Goal: Task Accomplishment & Management: Complete application form

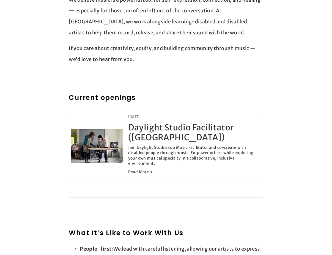
scroll to position [227, 0]
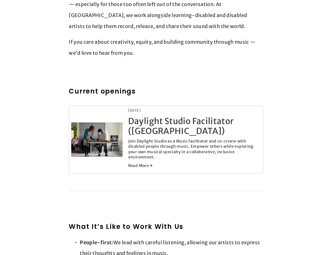
click at [146, 135] on link "Daylight Studio Facilitator ([GEOGRAPHIC_DATA])" at bounding box center [181, 126] width 106 height 20
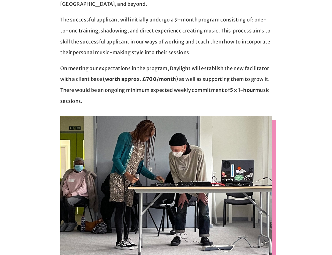
scroll to position [150, 0]
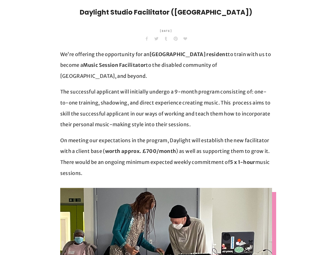
drag, startPoint x: 118, startPoint y: 33, endPoint x: 58, endPoint y: 128, distance: 112.5
click at [58, 128] on div "We’re offering the opportunity for an [GEOGRAPHIC_DATA] resident to train with …" at bounding box center [166, 116] width 221 height 135
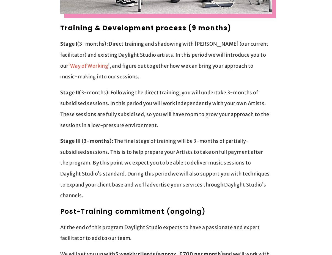
scroll to position [463, 0]
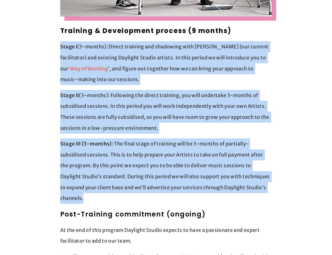
drag, startPoint x: 100, startPoint y: 188, endPoint x: 42, endPoint y: 26, distance: 171.6
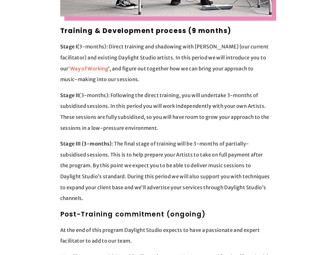
click at [74, 50] on p "Stage I (3-months): Direct training and shadowing with [PERSON_NAME] (our curre…" at bounding box center [166, 63] width 212 height 44
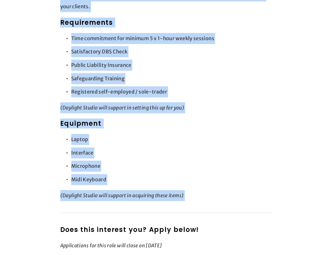
scroll to position [758, 0]
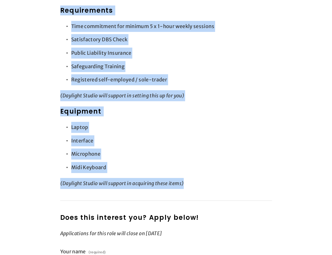
drag, startPoint x: 104, startPoint y: 71, endPoint x: 229, endPoint y: 186, distance: 169.4
click at [229, 186] on article "Daylight Studio Facilitator ([GEOGRAPHIC_DATA]) We’re offering the opportunity …" at bounding box center [166, 86] width 212 height 1374
copy article "Loremips Dolors Ametconsect (Adipis) El’se doeiusmo tem incididuntu lab et Dolo…"
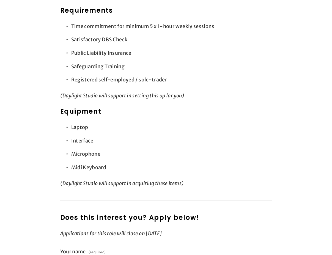
click at [241, 208] on div "Does this interest you? Apply below! Applications for this role will close on […" at bounding box center [166, 226] width 221 height 36
